Goal: Task Accomplishment & Management: Use online tool/utility

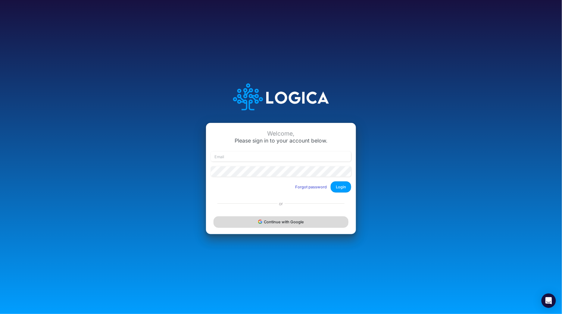
click at [271, 224] on button "Continue with Google" at bounding box center [281, 221] width 135 height 11
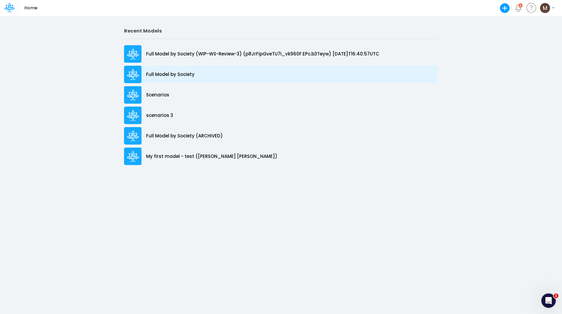
click at [217, 74] on div "Full Model by Society" at bounding box center [281, 74] width 314 height 17
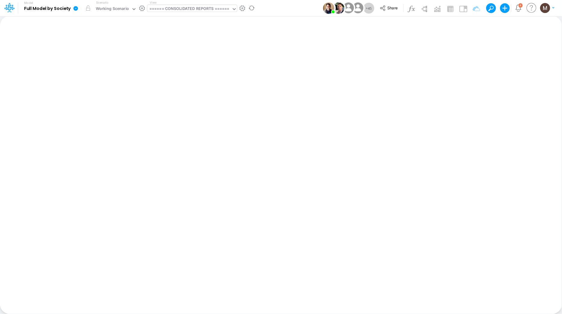
click at [218, 7] on div "====== CONSOLIDATED REPORTS ======" at bounding box center [189, 9] width 80 height 7
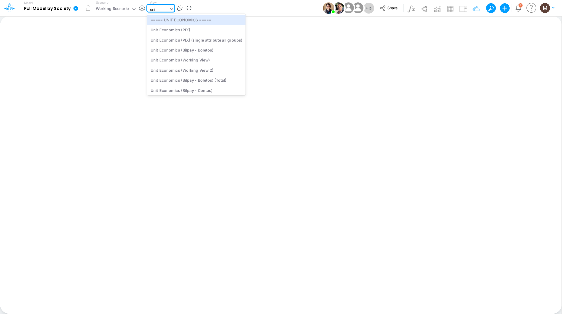
type input "unit"
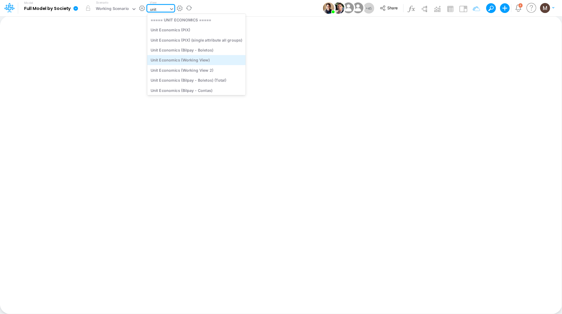
click at [212, 64] on div "Unit Economics (Working View)" at bounding box center [196, 60] width 99 height 10
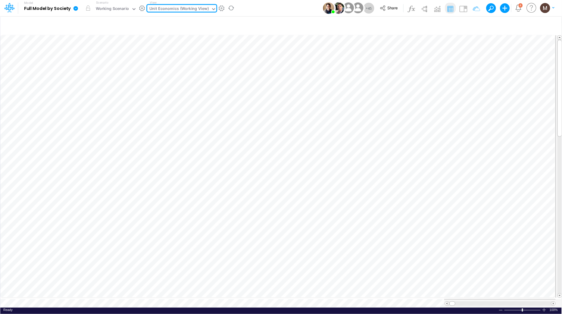
drag, startPoint x: 65, startPoint y: 9, endPoint x: 71, endPoint y: 7, distance: 5.7
click at [68, 8] on b "Full Model by Society" at bounding box center [47, 8] width 47 height 5
click at [73, 7] on icon at bounding box center [75, 8] width 5 height 5
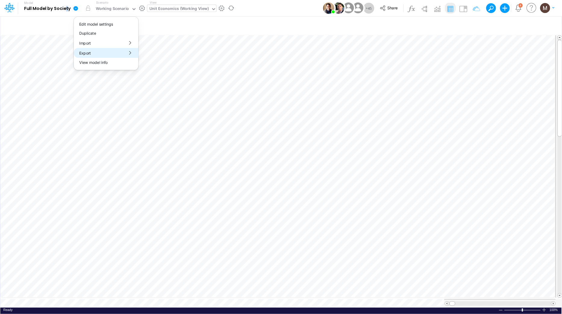
click at [100, 52] on button "Export" at bounding box center [106, 53] width 64 height 10
click at [151, 57] on button "Excel" at bounding box center [171, 56] width 64 height 9
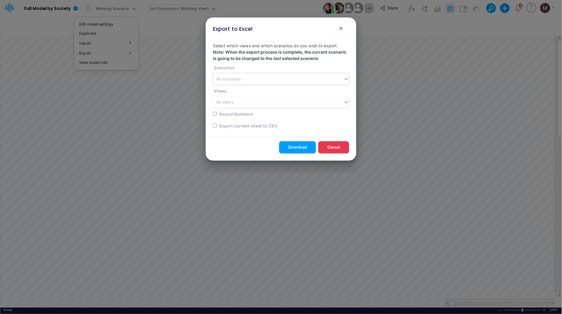
click at [253, 80] on div "All scenarios" at bounding box center [278, 79] width 131 height 10
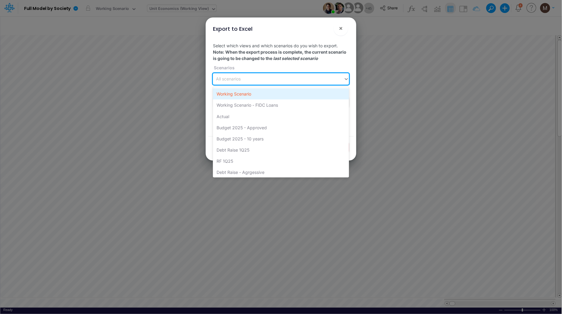
click at [253, 93] on div "Working Scenario" at bounding box center [281, 93] width 136 height 11
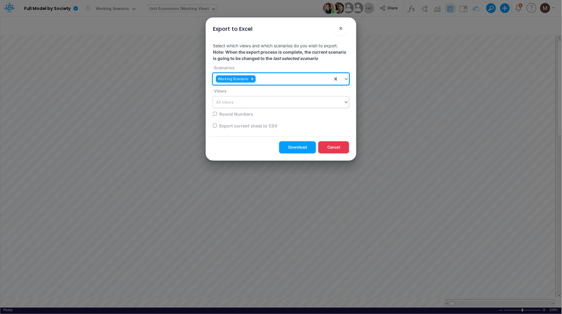
click at [253, 103] on div "All views" at bounding box center [278, 102] width 131 height 10
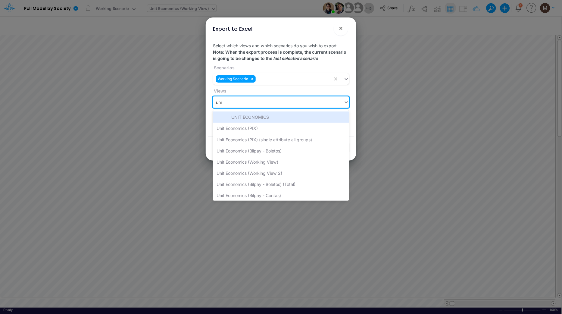
type input "unit"
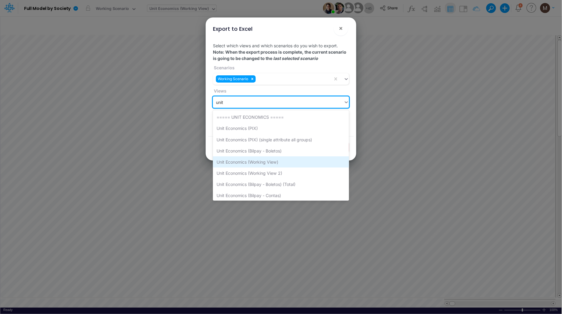
click at [262, 161] on div "Unit Economics (Working View)" at bounding box center [281, 161] width 136 height 11
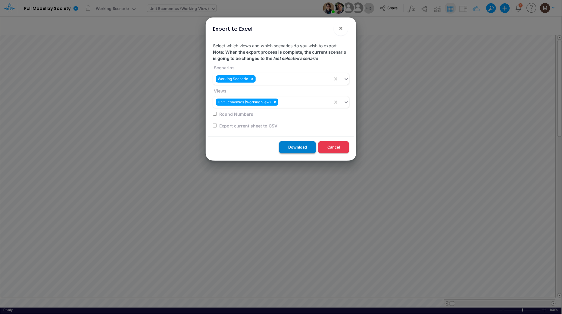
click at [307, 147] on button "Download" at bounding box center [297, 147] width 37 height 12
click at [342, 31] on span "×" at bounding box center [341, 27] width 4 height 7
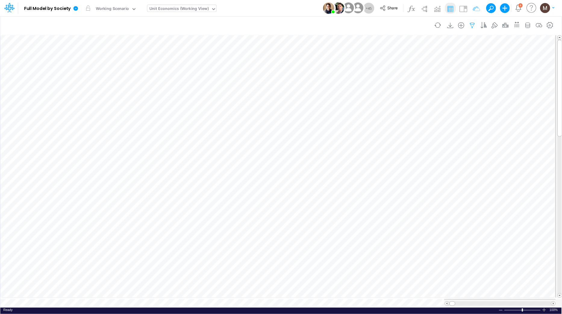
click at [472, 22] on icon "button" at bounding box center [472, 25] width 9 height 6
select select "contains"
select select "tableSearchOR"
select select "contains"
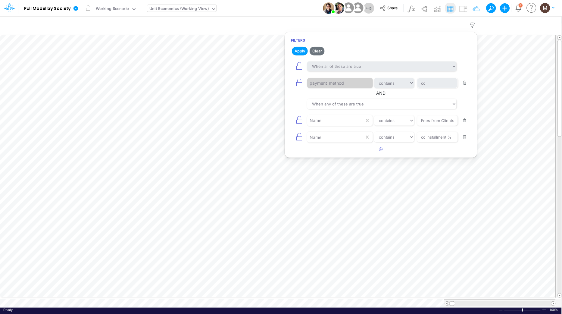
click at [465, 84] on button "button" at bounding box center [466, 83] width 12 height 8
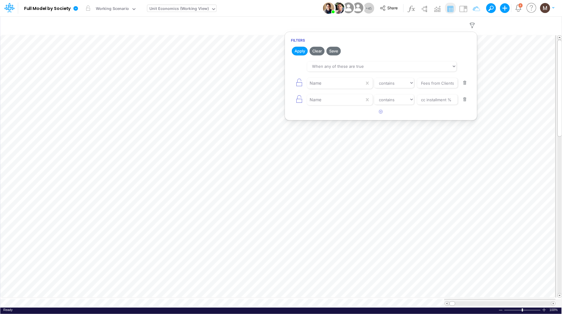
click at [465, 84] on button "button" at bounding box center [466, 83] width 12 height 8
type input "cc installment %"
click at [465, 84] on button "button" at bounding box center [466, 83] width 12 height 8
click at [294, 51] on button "Apply" at bounding box center [300, 51] width 16 height 9
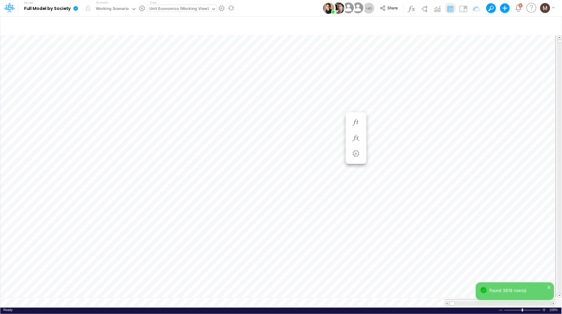
click at [73, 8] on icon at bounding box center [75, 8] width 5 height 5
click at [100, 52] on button "Export" at bounding box center [106, 53] width 64 height 10
click at [164, 55] on button "Excel" at bounding box center [171, 56] width 64 height 9
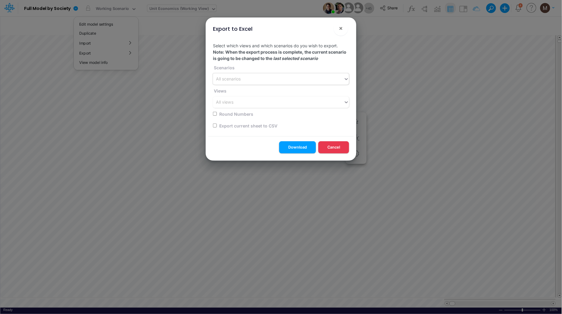
click at [256, 77] on div "All scenarios" at bounding box center [278, 79] width 131 height 10
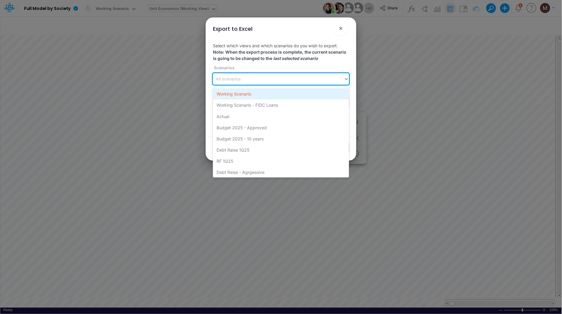
click at [254, 96] on div "Working Scenario" at bounding box center [281, 93] width 136 height 11
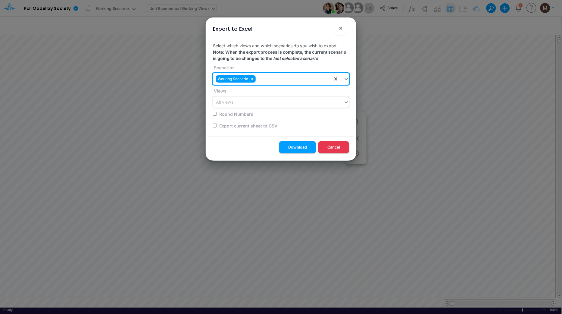
click at [254, 104] on div "All views" at bounding box center [278, 102] width 131 height 10
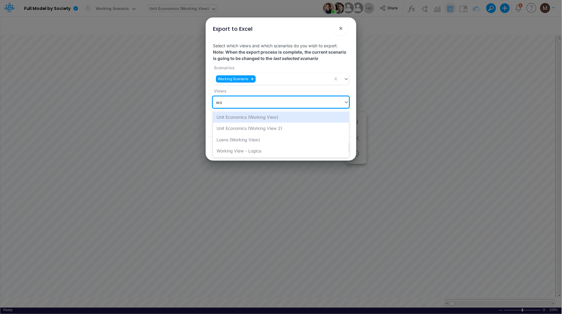
type input "w"
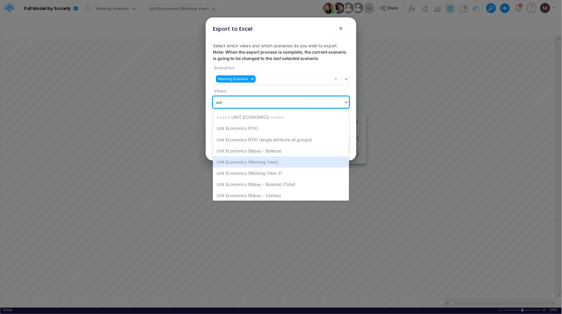
type input "unit"
click at [263, 158] on div "Unit Economics (Working View)" at bounding box center [281, 161] width 136 height 11
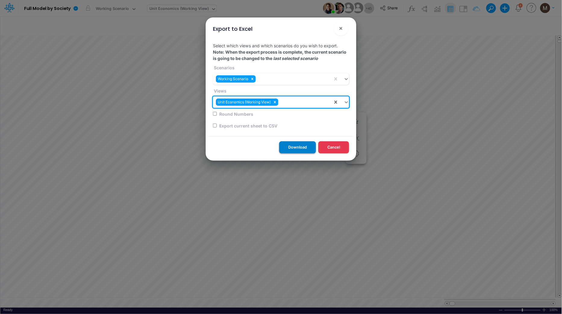
click at [294, 146] on button "Download" at bounding box center [297, 147] width 37 height 12
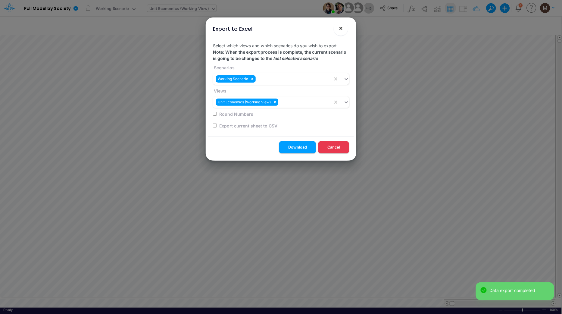
click at [341, 28] on span "×" at bounding box center [341, 27] width 4 height 7
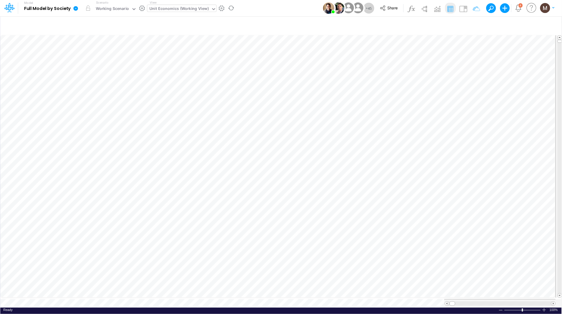
click at [68, 9] on b "Full Model by Society" at bounding box center [47, 8] width 47 height 5
drag, startPoint x: 80, startPoint y: 7, endPoint x: 75, endPoint y: 8, distance: 4.9
click at [80, 7] on link at bounding box center [77, 8] width 12 height 16
click at [10, 9] on icon at bounding box center [11, 10] width 2 height 4
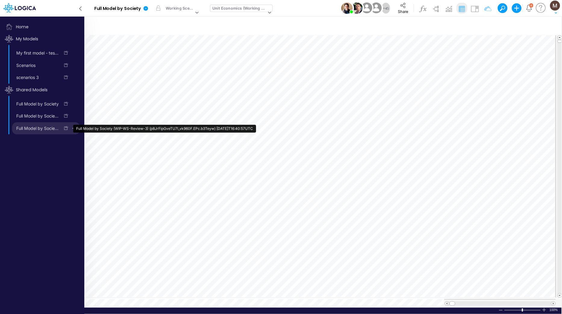
click at [44, 132] on link "Full Model by Society (WIP-WS-Review-3) (p8JrFipGveTU7I_vk960F.EPc.b3Teyw) [DAT…" at bounding box center [36, 129] width 48 height 10
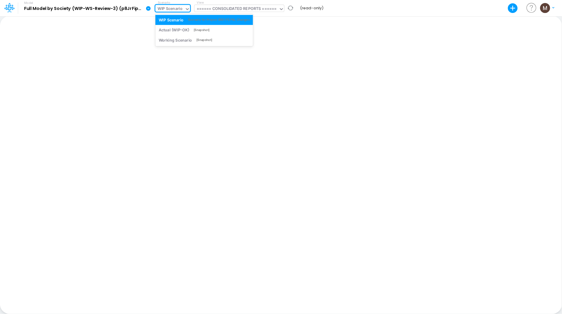
click at [174, 10] on div "WIP Scenario" at bounding box center [170, 9] width 25 height 7
click at [225, 7] on div "====== CONSOLIDATED REPORTS ======" at bounding box center [237, 9] width 80 height 7
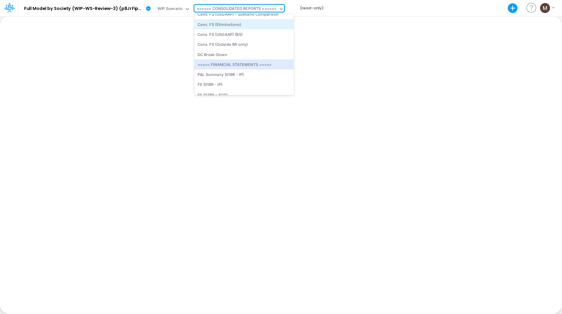
scroll to position [107, 0]
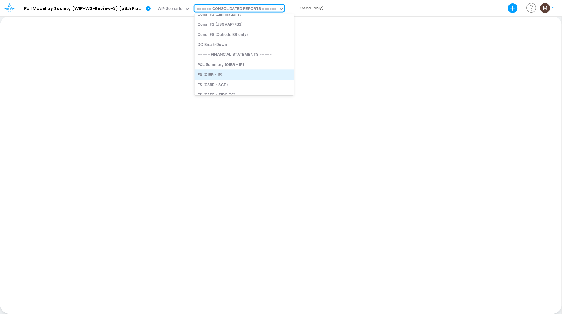
click at [213, 74] on div "FS (01BR - IP)" at bounding box center [244, 75] width 99 height 10
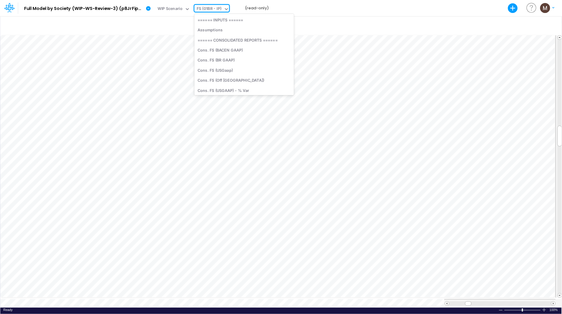
click at [215, 8] on div "FS (01BR - IP)" at bounding box center [209, 9] width 25 height 7
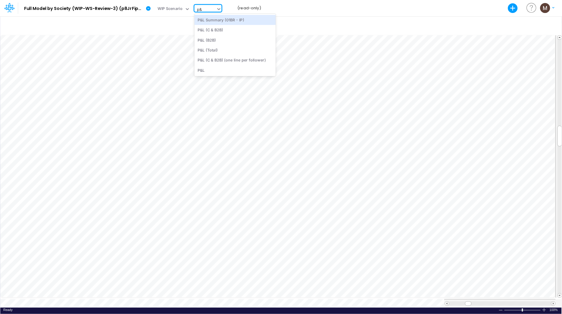
type input "p&l"
click at [243, 32] on div "P&L (C & B2B)" at bounding box center [235, 30] width 81 height 10
click at [147, 9] on icon at bounding box center [148, 8] width 5 height 5
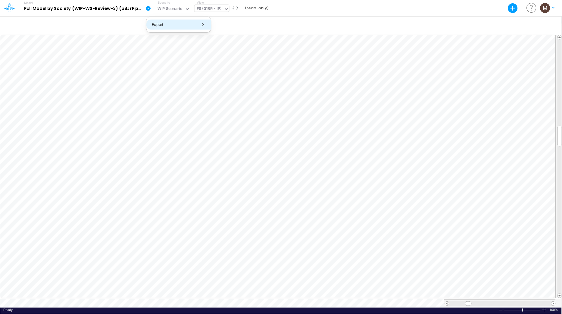
click at [163, 28] on button "Export" at bounding box center [178, 25] width 64 height 10
click at [224, 31] on button "Excel" at bounding box center [243, 27] width 64 height 9
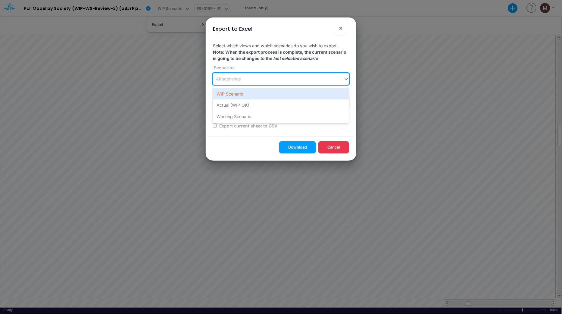
click at [236, 80] on div "All scenarios" at bounding box center [228, 79] width 25 height 6
click at [234, 93] on div "WIP Scenario" at bounding box center [281, 93] width 136 height 11
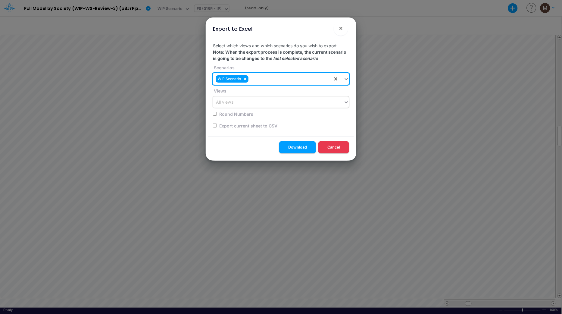
click at [233, 102] on div "All views" at bounding box center [224, 102] width 17 height 6
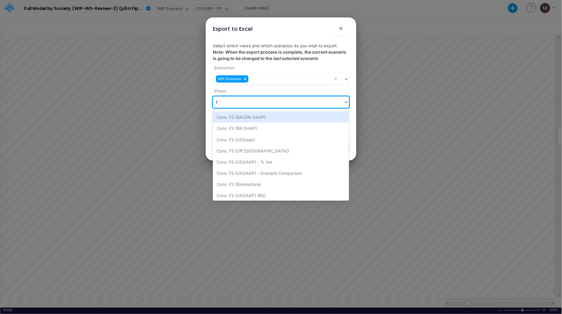
type input "fs"
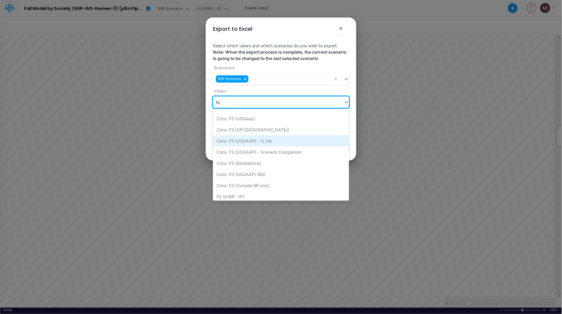
scroll to position [53, 0]
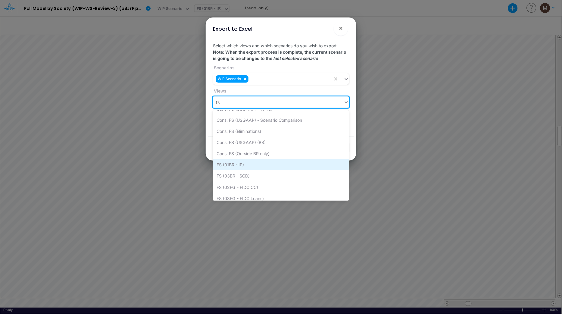
click at [257, 163] on div "FS (01BR - IP)" at bounding box center [281, 164] width 136 height 11
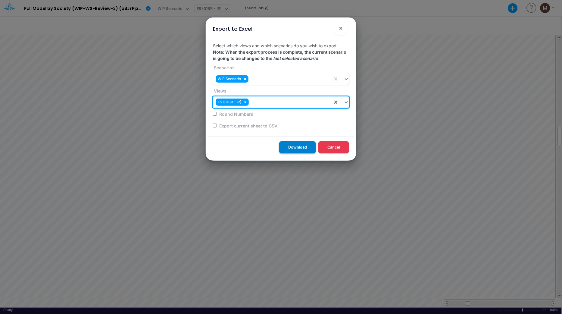
click at [294, 147] on button "Download" at bounding box center [297, 147] width 37 height 12
click at [341, 27] on span "×" at bounding box center [341, 27] width 4 height 7
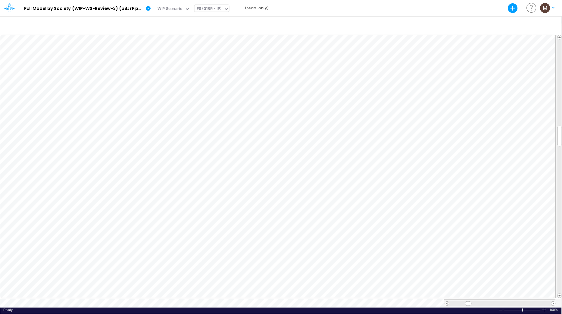
click at [6, 10] on icon at bounding box center [9, 7] width 10 height 10
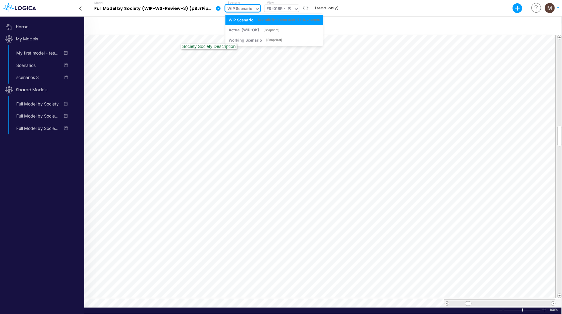
click at [238, 7] on div "WIP Scenario" at bounding box center [240, 9] width 25 height 7
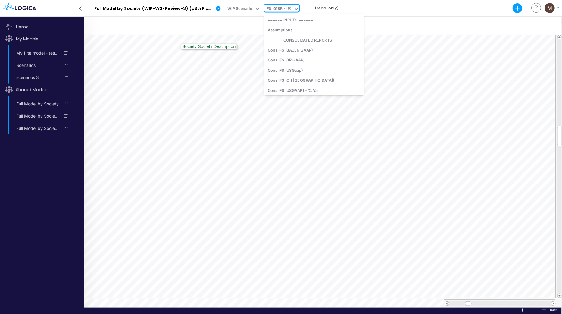
click at [268, 7] on div "FS (01BR - IP)" at bounding box center [279, 9] width 25 height 7
type input "unit eco"
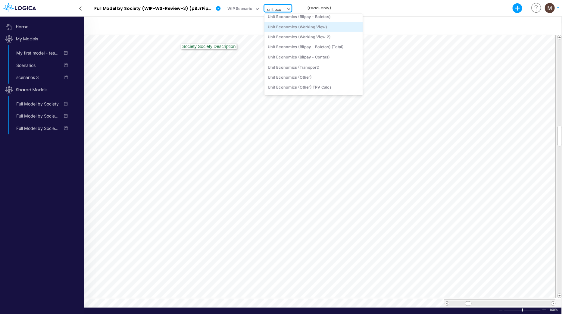
click at [277, 23] on div "Unit Economics (Working View)" at bounding box center [314, 27] width 99 height 10
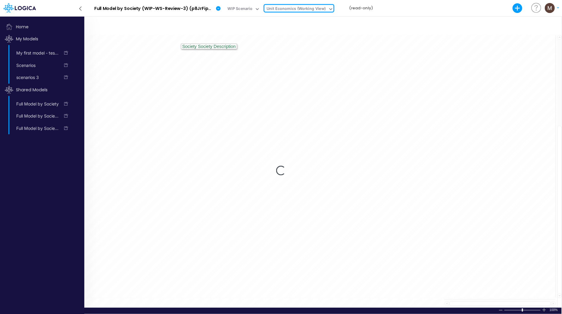
click at [80, 10] on icon at bounding box center [80, 8] width 7 height 11
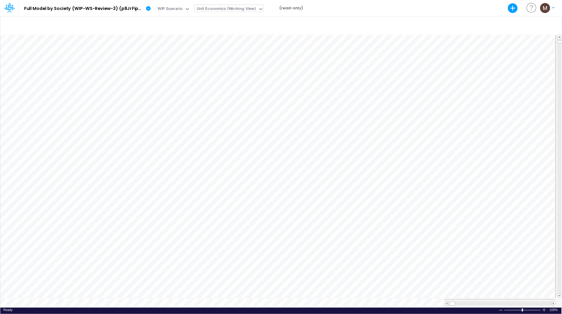
scroll to position [0, 0]
click at [6, 9] on icon at bounding box center [8, 10] width 4 height 6
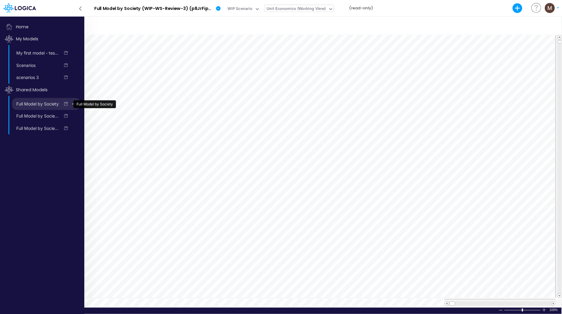
click at [34, 106] on link "Full Model by Society" at bounding box center [36, 104] width 48 height 10
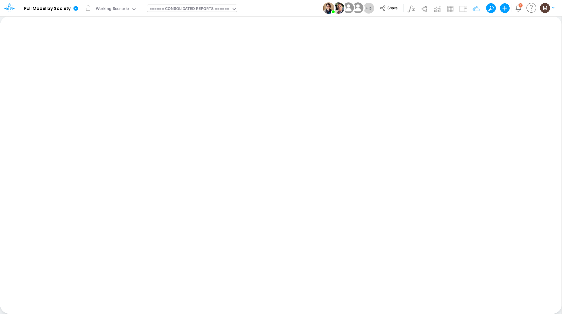
click at [178, 11] on div "====== CONSOLIDATED REPORTS ======" at bounding box center [189, 9] width 80 height 7
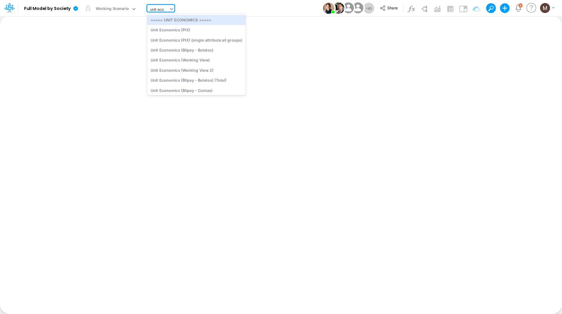
type input "unit econ"
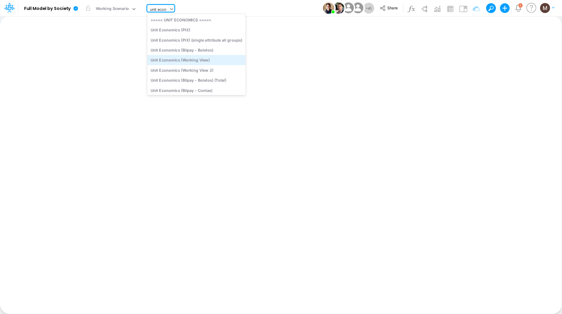
click at [185, 59] on div "Unit Economics (Working View)" at bounding box center [196, 60] width 99 height 10
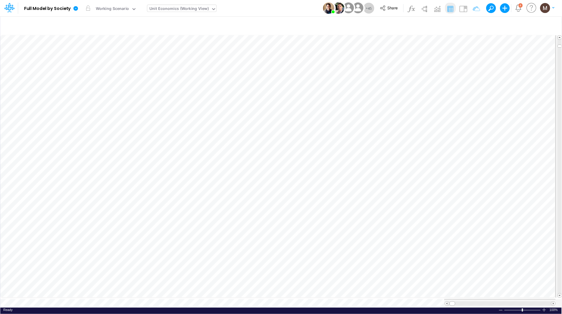
scroll to position [0, 0]
click at [392, 256] on icon "button" at bounding box center [392, 259] width 9 height 6
click at [394, 127] on icon "button" at bounding box center [392, 126] width 9 height 6
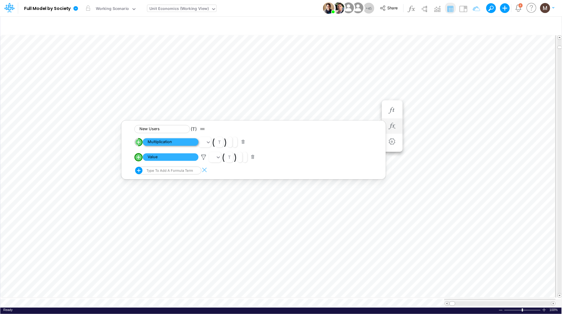
click at [164, 144] on span "Multiplication" at bounding box center [171, 142] width 56 height 8
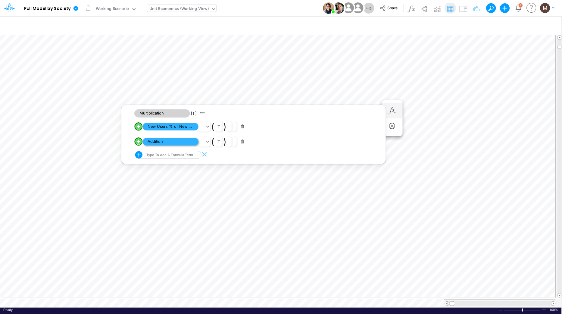
click at [152, 141] on span "Addition" at bounding box center [171, 142] width 56 height 8
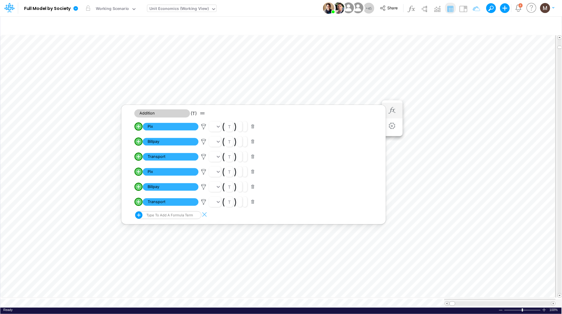
scroll to position [0, 0]
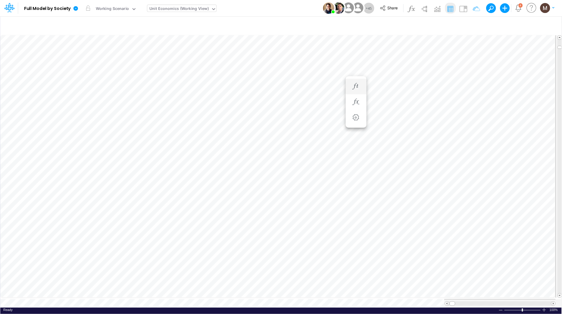
scroll to position [0, 0]
click at [390, 126] on icon "button" at bounding box center [392, 126] width 9 height 6
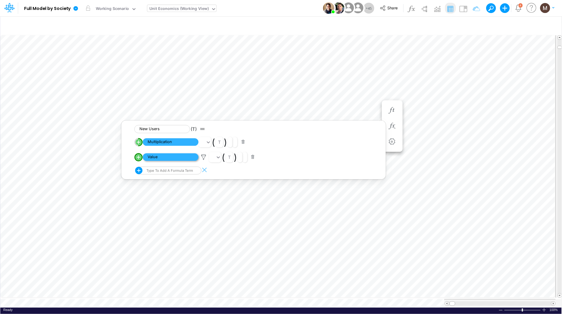
click at [154, 159] on span "Value" at bounding box center [171, 157] width 56 height 8
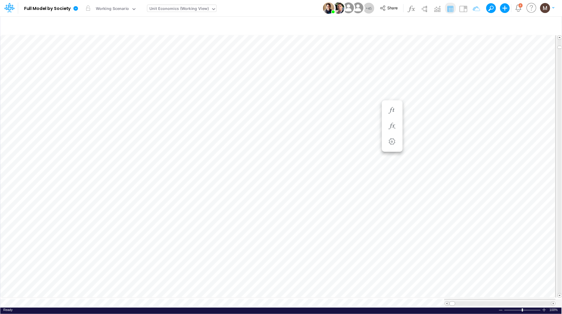
scroll to position [0, 0]
click at [396, 126] on icon "button" at bounding box center [392, 126] width 9 height 6
click at [394, 123] on icon "button" at bounding box center [392, 126] width 9 height 6
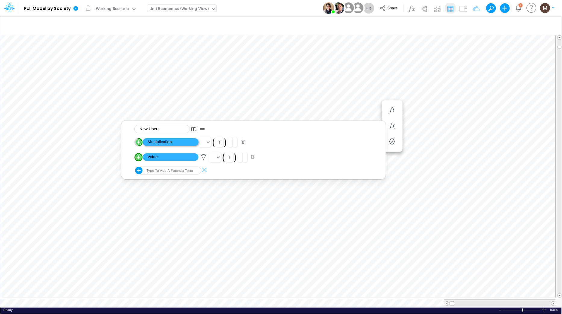
click at [164, 142] on span "Multiplication" at bounding box center [171, 142] width 56 height 8
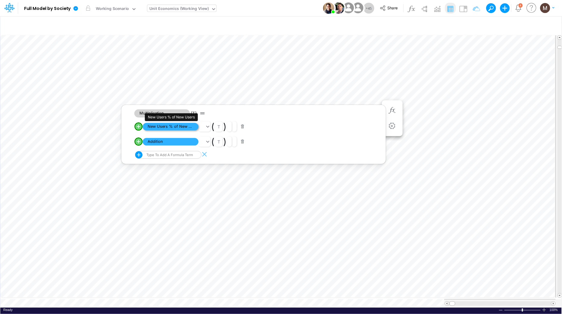
click at [172, 124] on span "New Users % of New Users" at bounding box center [171, 127] width 56 height 8
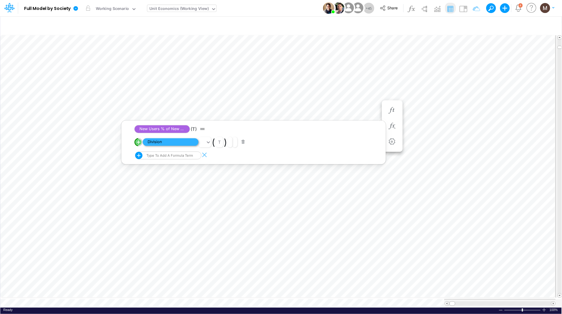
click at [167, 142] on span "Division" at bounding box center [171, 142] width 56 height 8
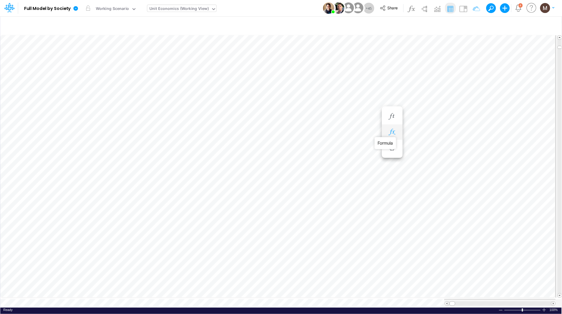
click at [391, 131] on icon "button" at bounding box center [392, 132] width 9 height 6
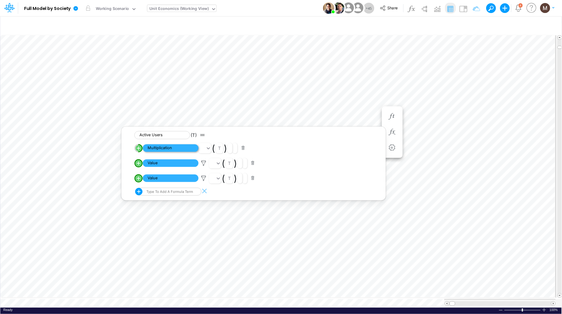
click at [165, 150] on span "Multiplication" at bounding box center [171, 148] width 56 height 8
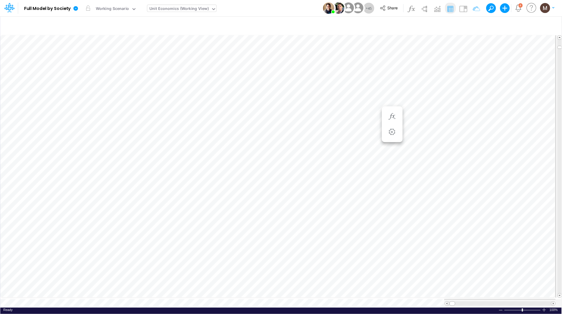
scroll to position [0, 0]
click at [394, 193] on icon "button" at bounding box center [392, 192] width 9 height 6
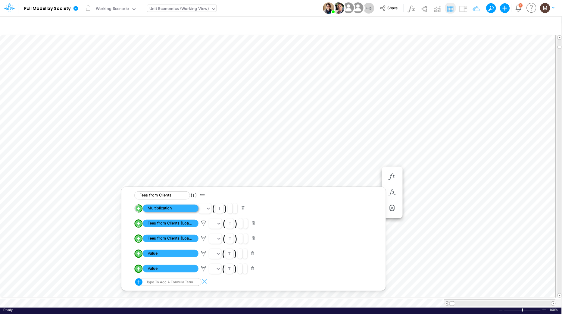
click at [153, 207] on span "Multiplication" at bounding box center [171, 209] width 56 height 8
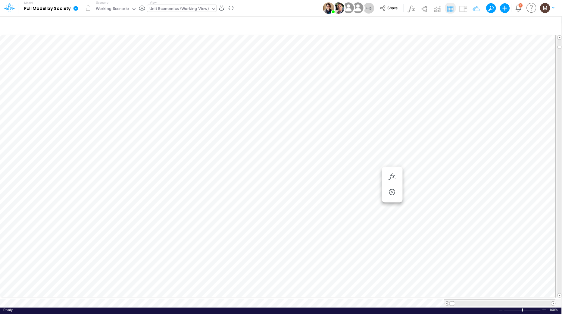
scroll to position [0, 0]
click at [389, 186] on icon "button" at bounding box center [392, 186] width 9 height 6
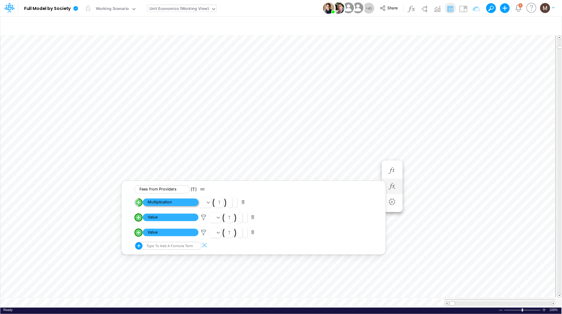
click at [174, 203] on span "Multiplication" at bounding box center [171, 203] width 56 height 8
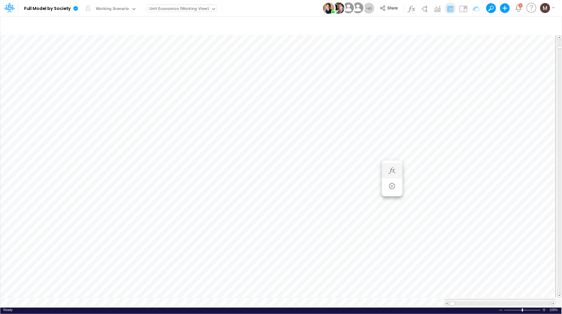
scroll to position [0, 0]
click at [395, 183] on icon "button" at bounding box center [392, 180] width 9 height 6
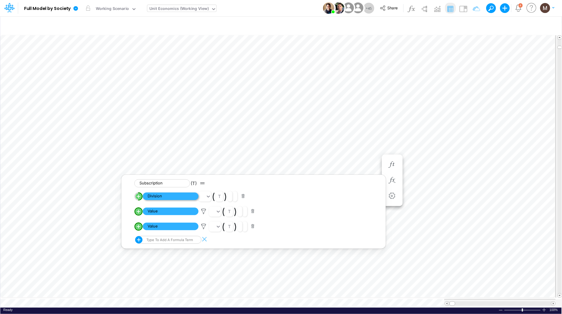
click at [161, 194] on span "Division" at bounding box center [171, 197] width 56 height 8
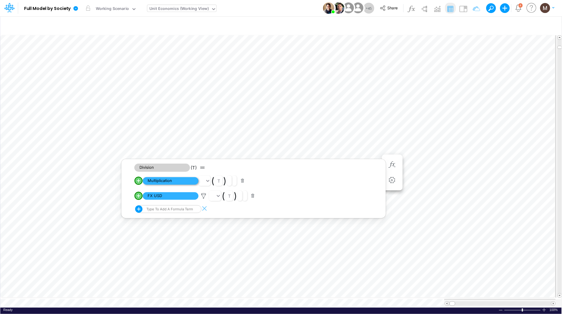
click at [163, 180] on span "Multiplication" at bounding box center [171, 181] width 56 height 8
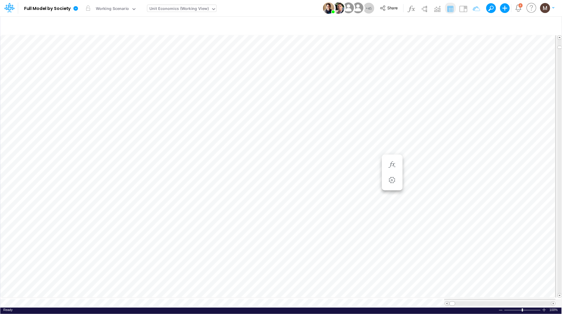
scroll to position [0, 0]
click at [391, 220] on icon "button" at bounding box center [392, 222] width 9 height 6
click at [168, 238] on span "Division" at bounding box center [171, 239] width 56 height 8
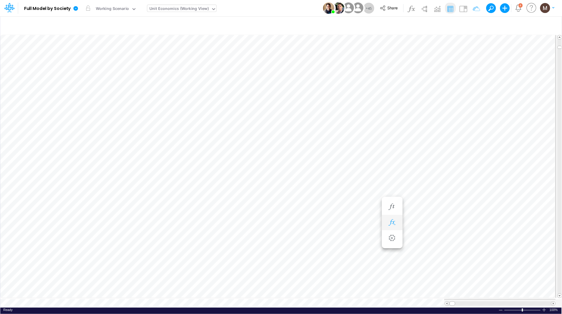
click at [394, 219] on icon "button" at bounding box center [392, 222] width 9 height 6
click at [168, 238] on span "Division" at bounding box center [171, 239] width 56 height 8
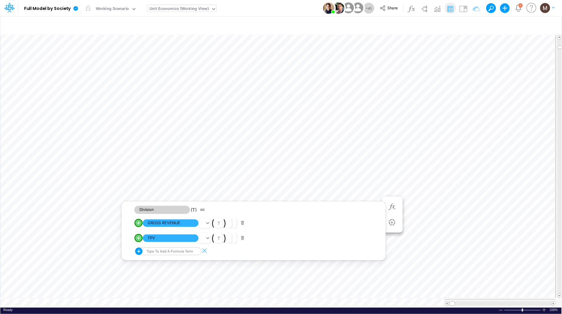
scroll to position [0, 0]
